Goal: Register for event/course

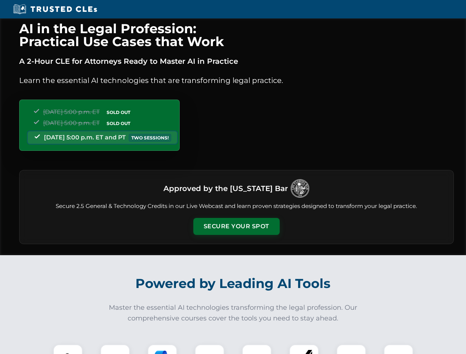
click at [236, 226] on button "Secure Your Spot" at bounding box center [236, 226] width 86 height 17
click at [68, 349] on img at bounding box center [67, 359] width 21 height 21
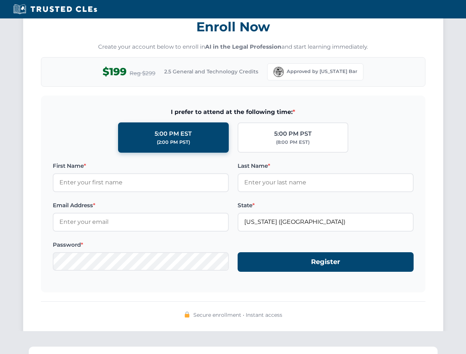
scroll to position [724, 0]
